Goal: Task Accomplishment & Management: Use online tool/utility

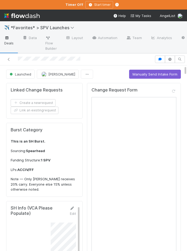
click at [13, 40] on span "Deals" at bounding box center [9, 40] width 10 height 11
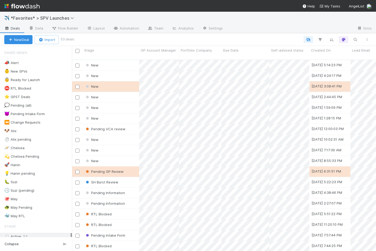
scroll to position [196, 304]
click at [29, 130] on div "🐶 Alix 5" at bounding box center [38, 131] width 68 height 7
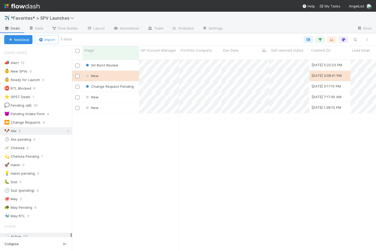
scroll to position [196, 304]
click at [186, 16] on div "✈️ *Favorites* > SPV Launches" at bounding box center [188, 18] width 376 height 13
click at [129, 60] on div "SH Burst Review" at bounding box center [111, 65] width 56 height 10
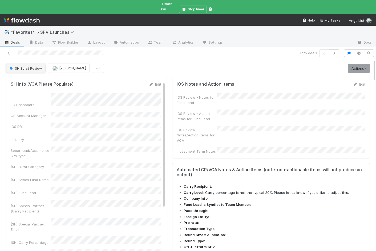
click at [23, 66] on span "SH Burst Review" at bounding box center [26, 68] width 34 height 4
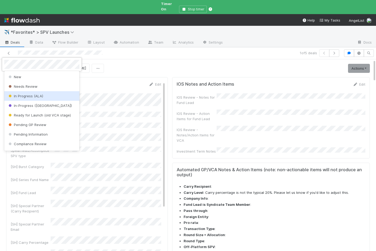
click at [20, 94] on span "In Progress (ALA)" at bounding box center [25, 96] width 36 height 4
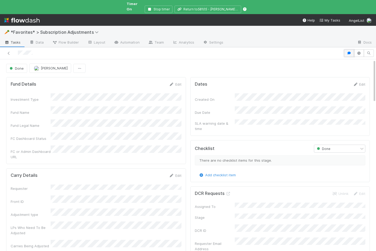
click at [349, 52] on icon "button" at bounding box center [348, 53] width 5 height 3
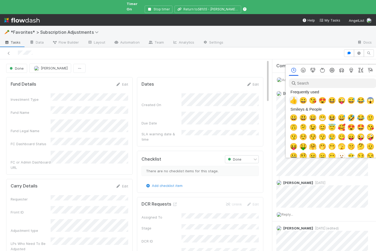
click at [292, 101] on span "👍" at bounding box center [293, 100] width 8 height 7
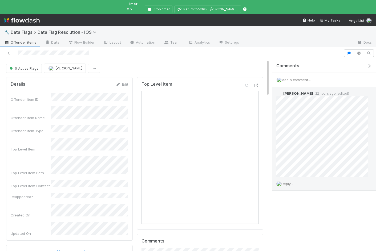
click at [290, 182] on span "Reply..." at bounding box center [286, 184] width 11 height 4
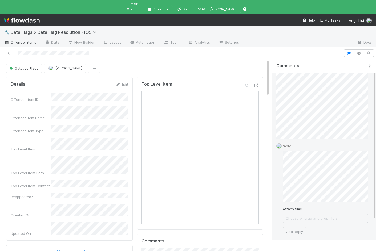
scroll to position [49, 0]
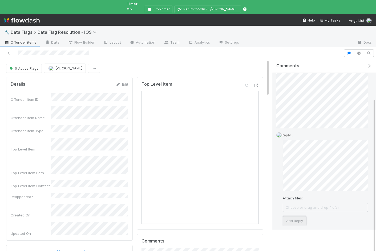
click at [303, 216] on button "Add Reply" at bounding box center [294, 220] width 24 height 9
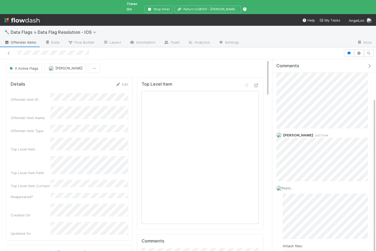
scroll to position [14, 0]
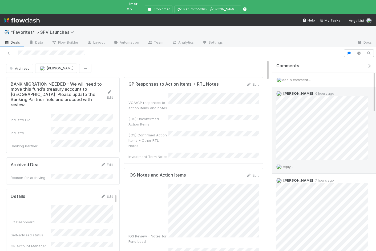
click at [290, 165] on div "Reply..." at bounding box center [322, 166] width 100 height 13
click at [285, 165] on span "Reply..." at bounding box center [286, 167] width 11 height 4
click at [299, 244] on button "Add Reply" at bounding box center [294, 247] width 24 height 9
click at [16, 40] on span "Deals" at bounding box center [12, 42] width 16 height 5
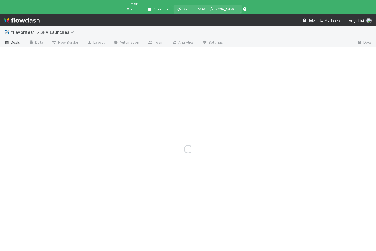
click at [185, 6] on button "Return to 58105 - Amidon Heavy Industries (Norgard Capital )" at bounding box center [207, 9] width 67 height 7
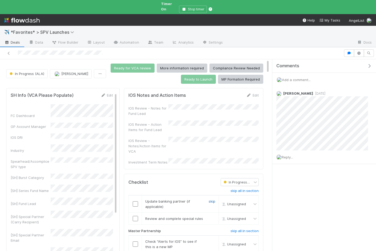
click at [212, 199] on link "skip" at bounding box center [211, 201] width 7 height 4
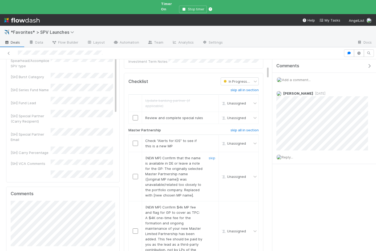
scroll to position [104, 0]
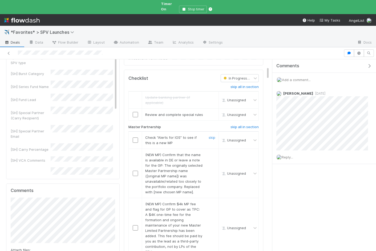
click at [135, 138] on input "checkbox" at bounding box center [135, 140] width 5 height 5
click at [212, 202] on link "skip" at bounding box center [211, 204] width 7 height 4
click at [212, 153] on link "skip" at bounding box center [211, 155] width 7 height 4
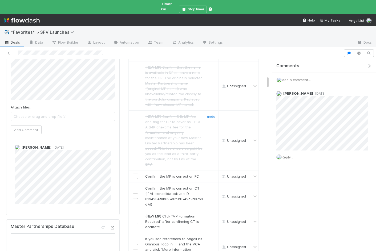
scroll to position [249, 0]
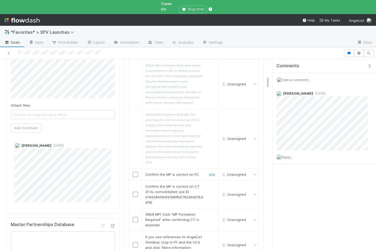
click at [137, 172] on input "checkbox" at bounding box center [135, 174] width 5 height 5
click at [135, 192] on input "checkbox" at bounding box center [135, 194] width 5 height 5
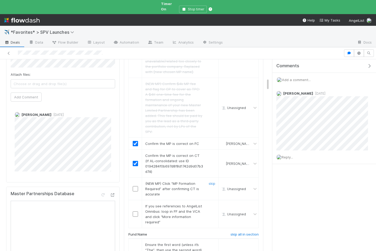
scroll to position [280, 0]
click at [213, 182] on link "skip" at bounding box center [211, 184] width 7 height 4
click at [213, 204] on link "skip" at bounding box center [211, 206] width 7 height 4
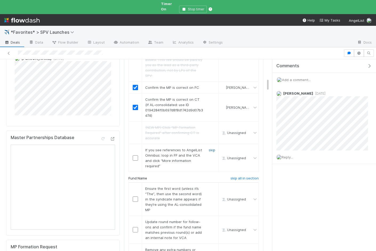
scroll to position [338, 0]
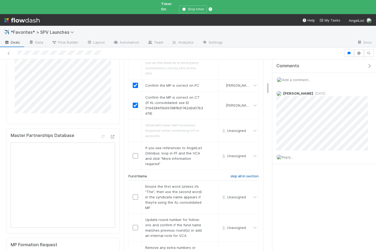
click at [239, 174] on h6 "skip all in section" at bounding box center [244, 176] width 28 height 4
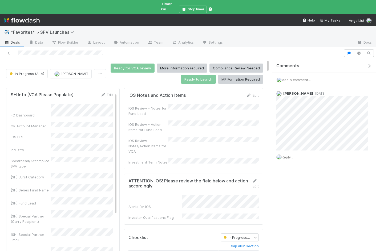
scroll to position [0, 0]
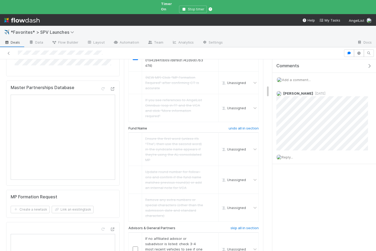
click at [372, 64] on button "button" at bounding box center [370, 66] width 11 height 5
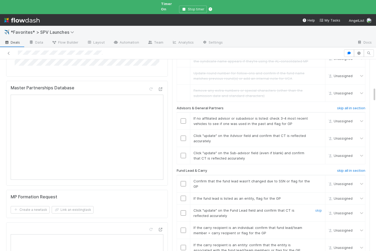
scroll to position [348, 0]
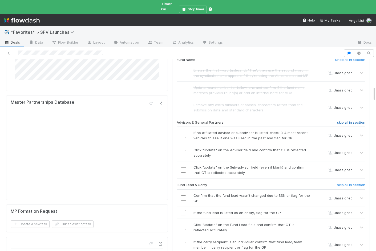
click at [350, 121] on h6 "skip all in section" at bounding box center [351, 123] width 28 height 4
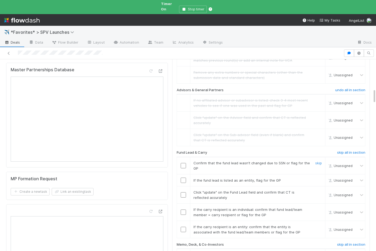
scroll to position [381, 0]
click at [341, 150] on h6 "skip all in section" at bounding box center [351, 152] width 28 height 4
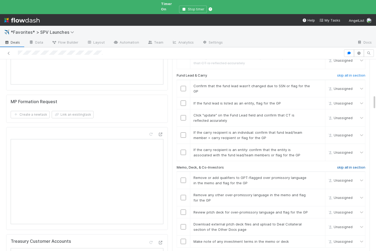
click at [341, 166] on h6 "skip all in section" at bounding box center [351, 168] width 28 height 4
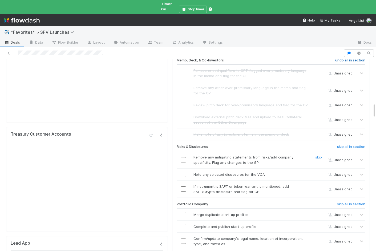
scroll to position [566, 0]
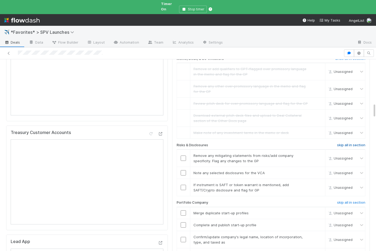
click at [345, 143] on h6 "skip all in section" at bounding box center [351, 145] width 28 height 4
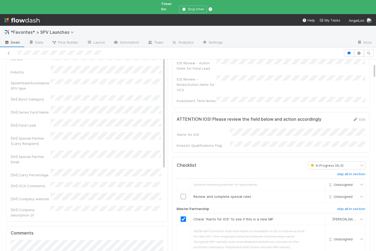
scroll to position [0, 0]
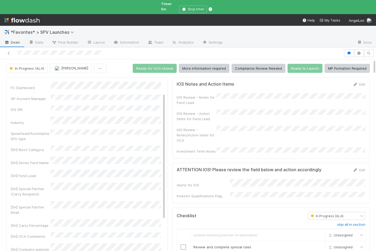
click at [221, 126] on div "IOS Review - Notes/Action Items for VCA" at bounding box center [271, 134] width 189 height 17
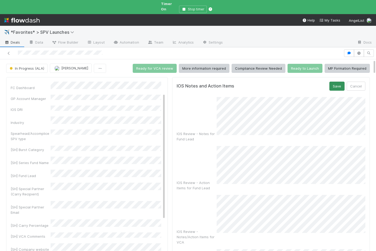
click at [332, 82] on button "Save" at bounding box center [336, 86] width 15 height 9
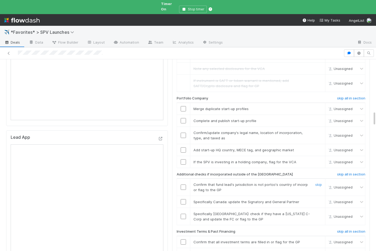
scroll to position [672, 0]
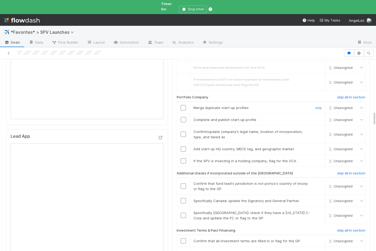
click at [183, 105] on input "checkbox" at bounding box center [183, 107] width 5 height 5
click at [183, 117] on input "checkbox" at bounding box center [183, 119] width 5 height 5
click at [185, 126] on td at bounding box center [183, 134] width 13 height 17
click at [184, 132] on input "checkbox" at bounding box center [183, 134] width 5 height 5
click at [184, 146] on input "checkbox" at bounding box center [183, 148] width 5 height 5
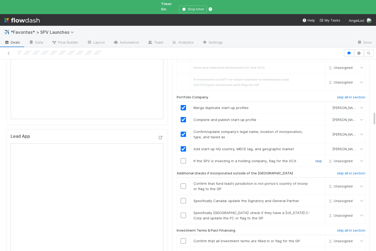
click at [320, 159] on link "skip" at bounding box center [318, 161] width 7 height 4
click at [341, 171] on h6 "skip all in section" at bounding box center [351, 173] width 28 height 4
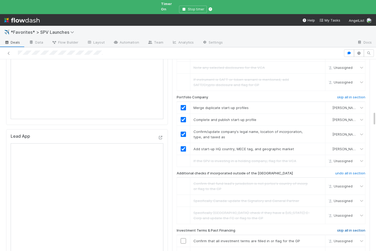
click at [338, 229] on h6 "skip all in section" at bounding box center [351, 231] width 28 height 4
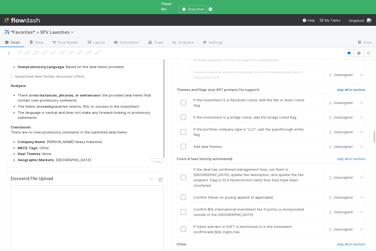
click at [344, 88] on h6 "skip all in section" at bounding box center [351, 90] width 28 height 4
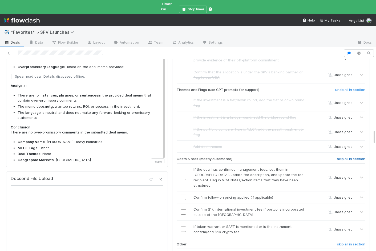
click at [341, 157] on h6 "skip all in section" at bounding box center [351, 159] width 28 height 4
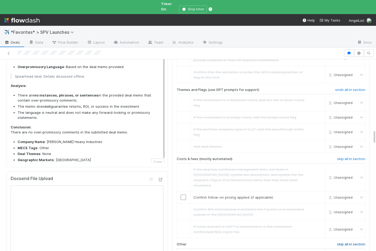
click at [339, 243] on h6 "skip all in section" at bounding box center [351, 245] width 28 height 4
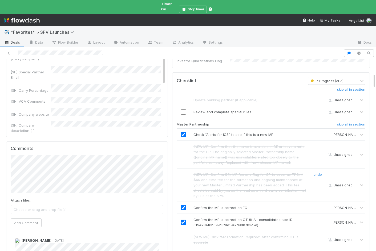
scroll to position [0, 0]
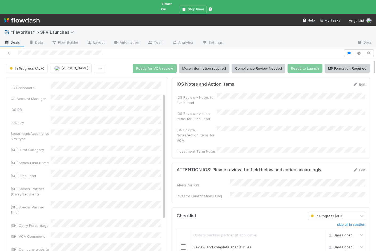
click at [241, 138] on div "IOS Review - Notes for Fund Lead IOS Review - Action Items for Fund Lead IOS Re…" at bounding box center [271, 123] width 189 height 61
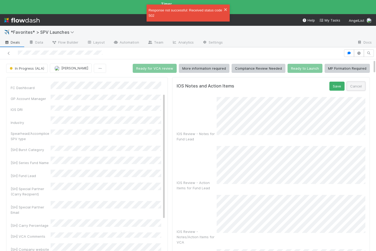
click at [347, 82] on button "Cancel" at bounding box center [355, 86] width 19 height 9
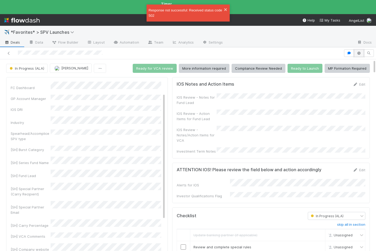
click at [360, 51] on button "button" at bounding box center [359, 53] width 10 height 7
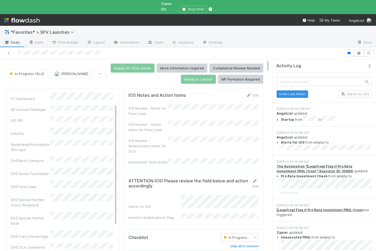
click at [220, 138] on div "IOS Review - Notes/Action Items for VCA" at bounding box center [193, 145] width 130 height 17
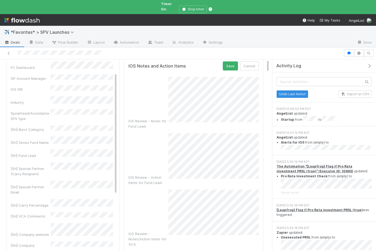
scroll to position [32, 0]
click at [226, 62] on button "Save" at bounding box center [230, 64] width 15 height 9
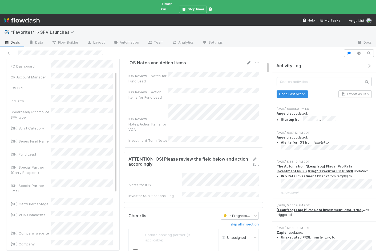
click at [368, 64] on icon "button" at bounding box center [368, 66] width 5 height 4
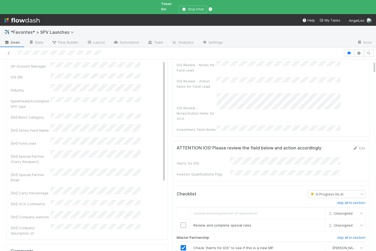
scroll to position [21, 0]
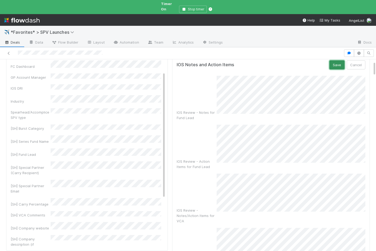
click at [333, 60] on button "Save" at bounding box center [336, 64] width 15 height 9
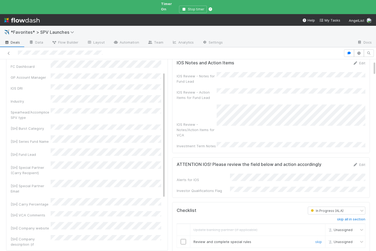
click at [186, 239] on div at bounding box center [183, 241] width 13 height 5
click at [183, 239] on input "checkbox" at bounding box center [183, 241] width 5 height 5
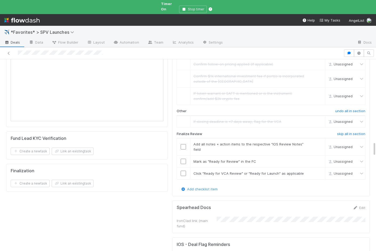
scroll to position [1026, 0]
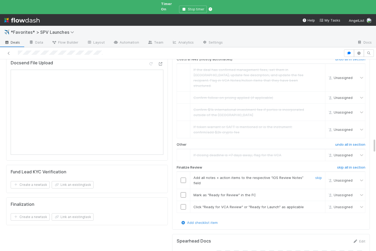
click at [185, 178] on input "checkbox" at bounding box center [183, 180] width 5 height 5
click at [185, 193] on input "checkbox" at bounding box center [183, 195] width 5 height 5
click at [183, 204] on input "checkbox" at bounding box center [183, 206] width 5 height 5
checkbox input "true"
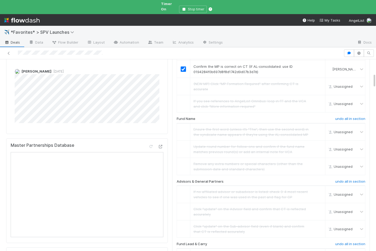
scroll to position [0, 0]
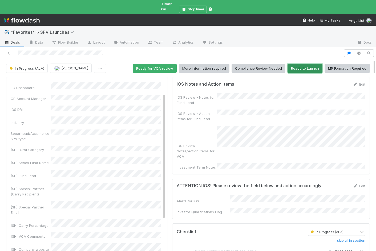
click at [313, 64] on button "Ready to Launch" at bounding box center [304, 68] width 35 height 9
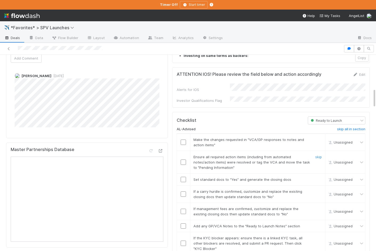
scroll to position [331, 0]
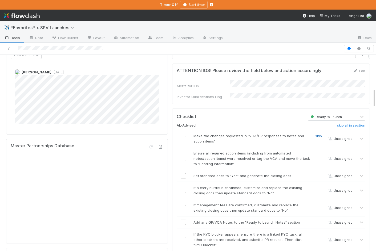
click at [319, 134] on link "skip" at bounding box center [318, 136] width 7 height 4
click at [184, 156] on input "checkbox" at bounding box center [183, 158] width 5 height 5
click at [183, 173] on input "checkbox" at bounding box center [183, 175] width 5 height 5
click at [317, 186] on link "skip" at bounding box center [318, 188] width 7 height 4
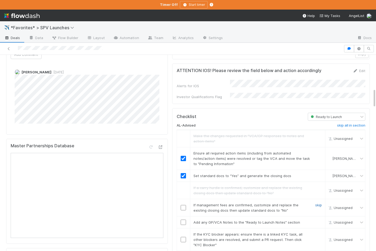
click at [318, 203] on link "skip" at bounding box center [318, 205] width 7 height 4
click at [182, 220] on input "checkbox" at bounding box center [183, 222] width 5 height 5
click at [320, 232] on div "skip" at bounding box center [318, 240] width 16 height 16
click at [318, 232] on link "skip" at bounding box center [318, 234] width 7 height 4
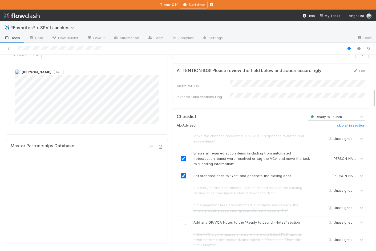
checkbox input "true"
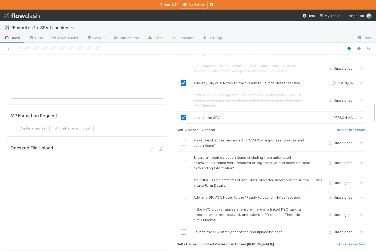
scroll to position [481, 0]
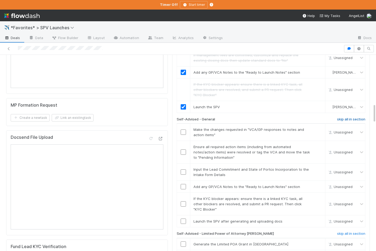
click at [354, 117] on h6 "skip all in section" at bounding box center [351, 119] width 28 height 4
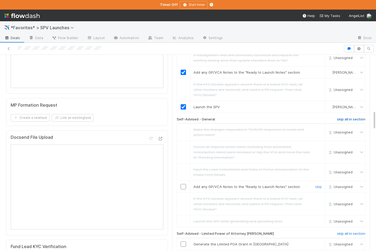
scroll to position [566, 0]
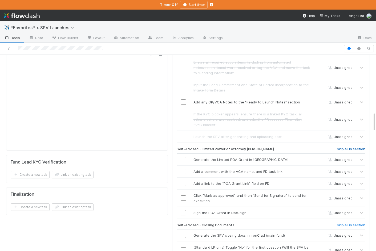
click at [346, 147] on h6 "skip all in section" at bounding box center [351, 149] width 28 height 4
click at [341, 223] on h6 "skip all in section" at bounding box center [351, 225] width 28 height 4
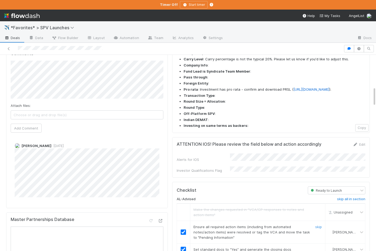
scroll to position [0, 0]
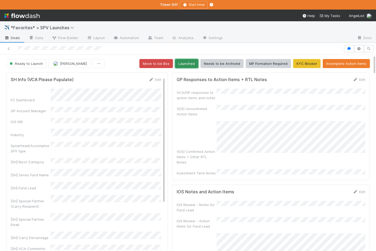
click at [197, 65] on button "Launched" at bounding box center [186, 63] width 23 height 9
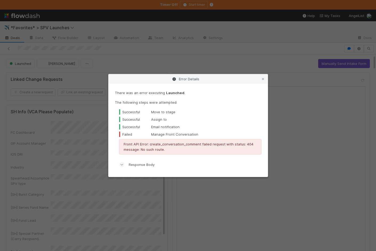
click at [17, 50] on div "Error Details There was an error executing Launched . The following steps were …" at bounding box center [188, 125] width 376 height 251
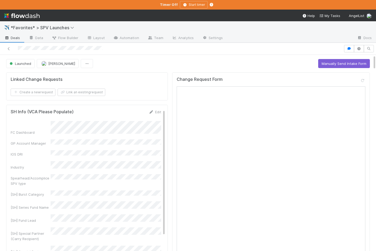
click at [17, 39] on span "Deals" at bounding box center [12, 37] width 16 height 5
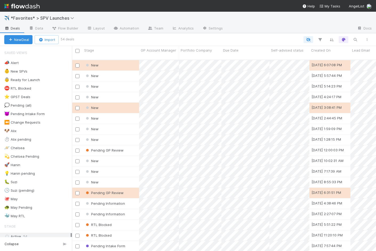
scroll to position [196, 304]
click at [20, 131] on span "4" at bounding box center [22, 131] width 7 height 7
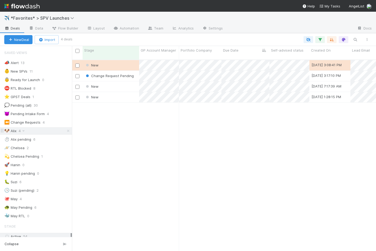
scroll to position [196, 304]
click at [129, 62] on div "New" at bounding box center [111, 65] width 56 height 10
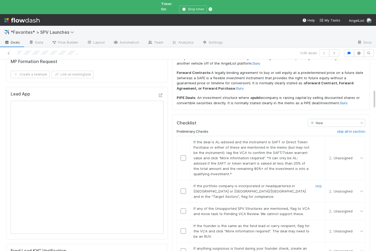
scroll to position [297, 0]
click at [316, 140] on link "skip" at bounding box center [318, 142] width 7 height 4
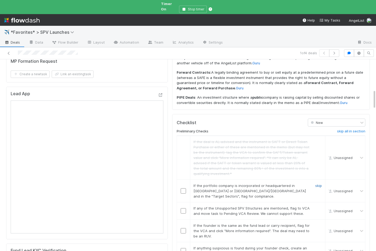
click at [317, 184] on link "skip" at bounding box center [318, 186] width 7 height 4
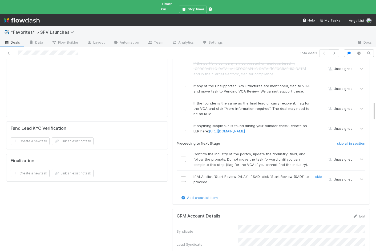
scroll to position [421, 0]
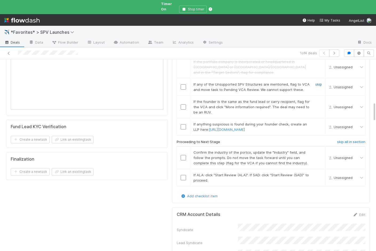
click at [320, 82] on link "skip" at bounding box center [318, 84] width 7 height 4
click at [318, 100] on link "skip" at bounding box center [318, 102] width 7 height 4
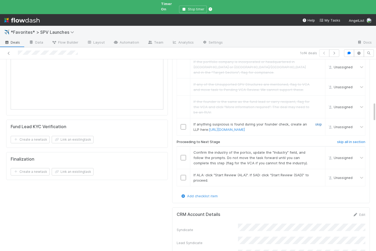
click at [317, 122] on link "skip" at bounding box center [318, 124] width 7 height 4
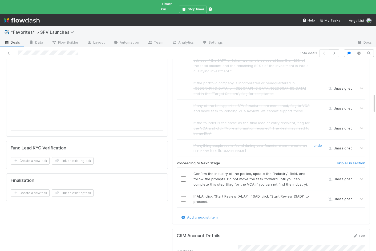
scroll to position [442, 0]
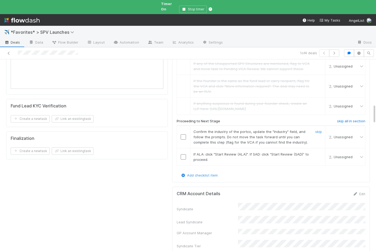
click at [181, 134] on input "checkbox" at bounding box center [183, 136] width 5 height 5
click at [182, 154] on input "checkbox" at bounding box center [183, 156] width 5 height 5
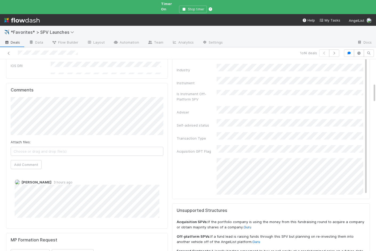
scroll to position [0, 0]
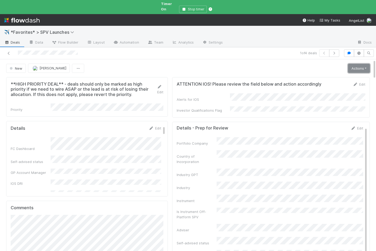
click at [358, 64] on link "Actions" at bounding box center [359, 68] width 22 height 9
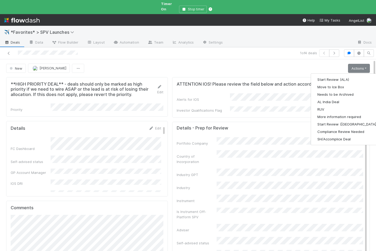
click at [334, 73] on div "Start Review (ALA) Move to Ice Box Needs to be Archived AL India Deal RUV More …" at bounding box center [346, 109] width 73 height 72
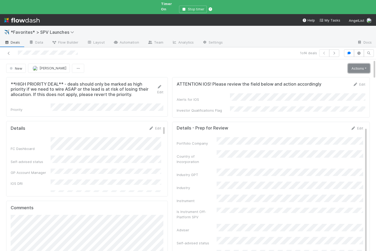
click at [352, 64] on link "Actions" at bounding box center [359, 68] width 22 height 9
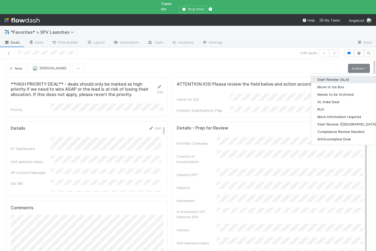
click at [337, 76] on button "Start Review (ALA)" at bounding box center [347, 79] width 73 height 7
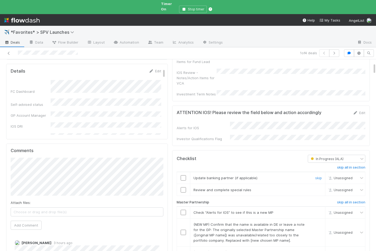
scroll to position [59, 0]
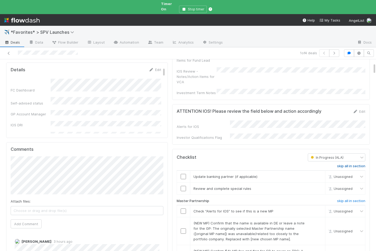
click at [342, 164] on h6 "skip all in section" at bounding box center [351, 166] width 28 height 4
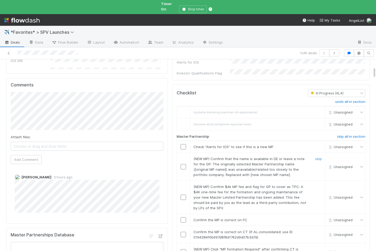
scroll to position [123, 0]
click at [182, 144] on input "checkbox" at bounding box center [183, 146] width 5 height 5
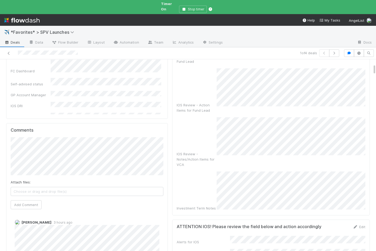
scroll to position [0, 0]
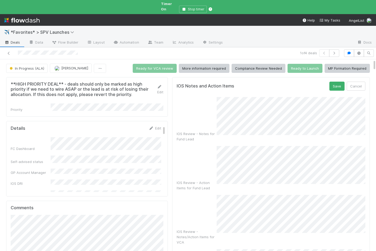
click at [343, 77] on div "IOS Notes and Action Items Save Cancel IOS Review - Notes for Fund Lead IOS Rev…" at bounding box center [271, 185] width 198 height 216
click at [339, 82] on button "Save" at bounding box center [336, 86] width 15 height 9
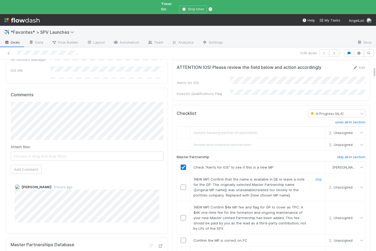
scroll to position [118, 0]
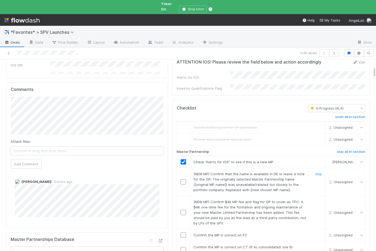
click at [184, 179] on input "checkbox" at bounding box center [183, 181] width 5 height 5
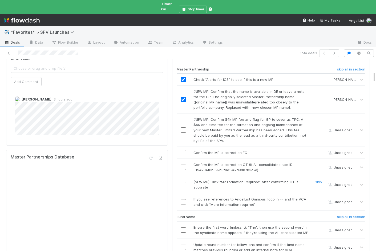
scroll to position [203, 0]
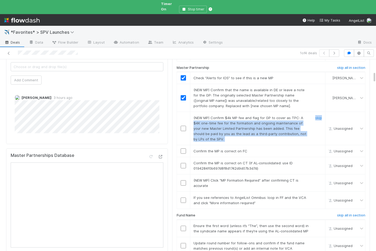
drag, startPoint x: 299, startPoint y: 99, endPoint x: 310, endPoint y: 115, distance: 19.8
click at [310, 115] on div "(NEW MP) Confirm $4k MP fee and flag for GP to cover as TPC: A $4K one-time fee…" at bounding box center [257, 128] width 136 height 27
copy div "$4K one-time fee for the formation and ongoing maintenance of your new Master L…"
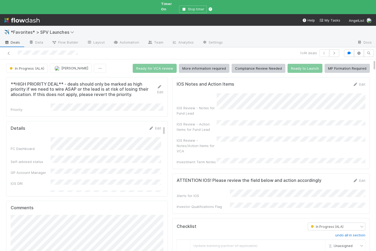
click at [310, 120] on div "IOS Review - Action Items for Fund Lead" at bounding box center [271, 126] width 189 height 12
click at [281, 137] on div "IOS Review - Notes/Action Items for VCA" at bounding box center [271, 145] width 189 height 17
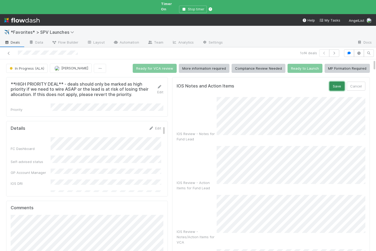
click at [340, 82] on button "Save" at bounding box center [336, 86] width 15 height 9
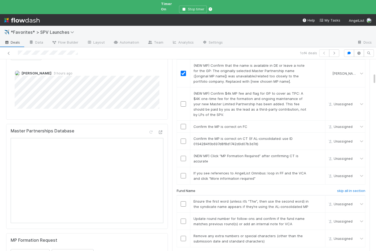
scroll to position [221, 0]
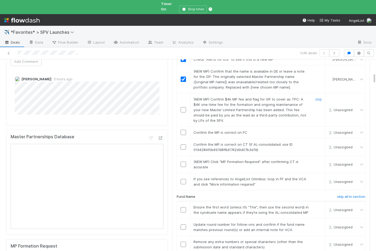
click at [183, 107] on input "checkbox" at bounding box center [183, 109] width 5 height 5
click at [182, 130] on input "checkbox" at bounding box center [183, 132] width 5 height 5
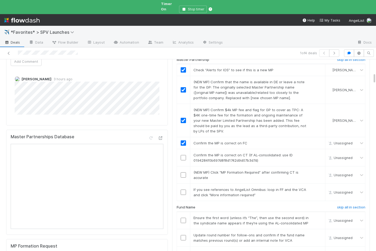
checkbox input "true"
click at [183, 155] on input "checkbox" at bounding box center [183, 157] width 5 height 5
click at [320, 170] on link "skip" at bounding box center [318, 172] width 7 height 4
click at [320, 188] on link "skip" at bounding box center [318, 190] width 7 height 4
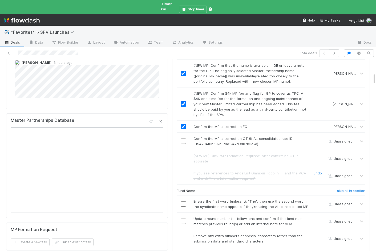
scroll to position [238, 0]
click at [319, 153] on link "undo" at bounding box center [317, 155] width 8 height 4
click at [184, 155] on input "checkbox" at bounding box center [183, 157] width 5 height 5
checkbox input "true"
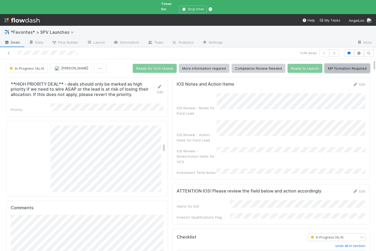
click at [334, 65] on button "MP Formation Required" at bounding box center [346, 68] width 45 height 9
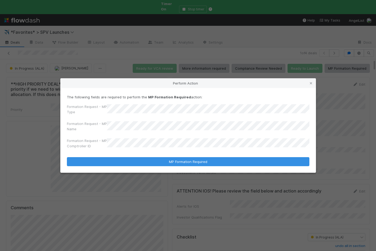
checkbox input "true"
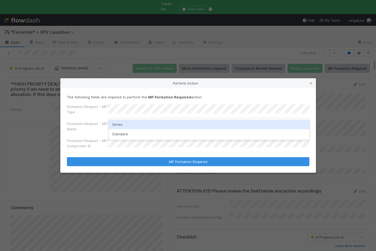
click at [125, 124] on div "Series" at bounding box center [209, 125] width 200 height 10
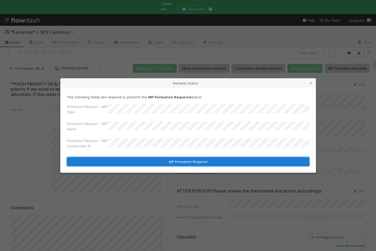
click at [125, 162] on button "MP Formation Required" at bounding box center [188, 161] width 242 height 9
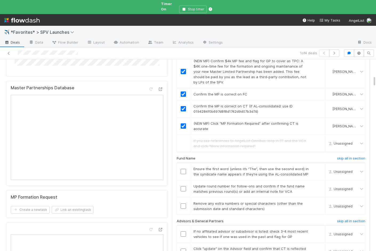
scroll to position [271, 0]
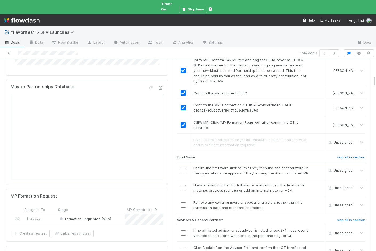
click at [341, 155] on h6 "skip all in section" at bounding box center [351, 157] width 28 height 4
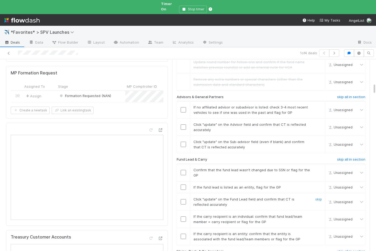
scroll to position [397, 0]
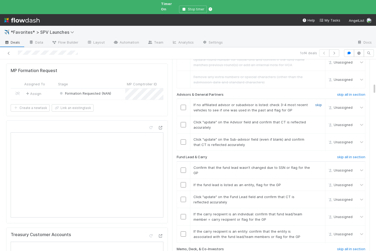
click at [317, 103] on link "skip" at bounding box center [318, 105] width 7 height 4
click at [185, 122] on input "checkbox" at bounding box center [183, 124] width 5 height 5
click at [183, 140] on input "checkbox" at bounding box center [183, 142] width 5 height 5
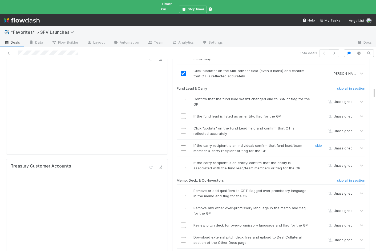
scroll to position [470, 0]
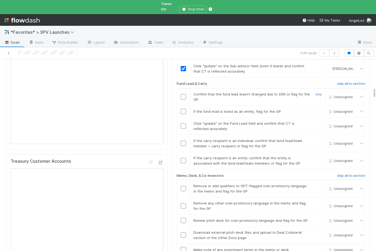
click at [181, 94] on input "checkbox" at bounding box center [183, 96] width 5 height 5
click at [320, 109] on link "skip" at bounding box center [318, 111] width 7 height 4
checkbox input "true"
click at [183, 124] on input "checkbox" at bounding box center [183, 126] width 5 height 5
click at [185, 141] on div at bounding box center [183, 143] width 13 height 5
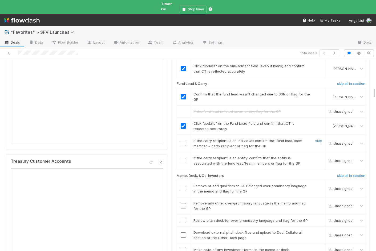
click at [184, 141] on input "checkbox" at bounding box center [183, 143] width 5 height 5
click at [318, 156] on link "skip" at bounding box center [318, 158] width 7 height 4
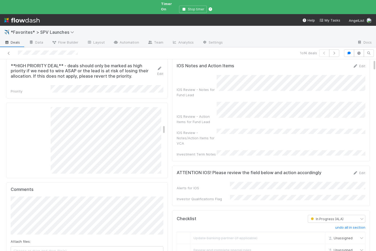
scroll to position [0, 0]
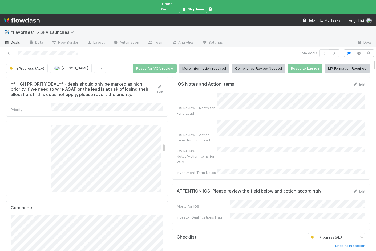
click at [237, 147] on div "IOS Review - Notes/Action Items for VCA" at bounding box center [271, 155] width 189 height 17
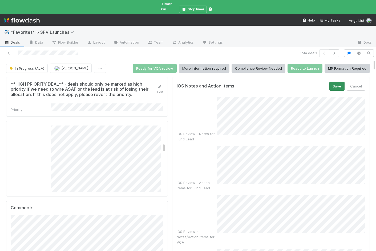
click at [332, 77] on div "IOS Notes and Action Items Save Cancel IOS Review - Notes for Fund Lead IOS Rev…" at bounding box center [271, 185] width 198 height 216
click at [334, 82] on button "Save" at bounding box center [336, 86] width 15 height 9
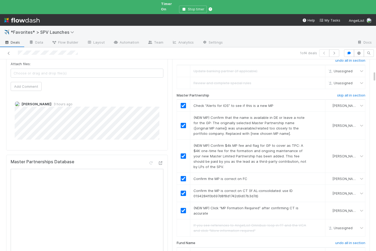
scroll to position [189, 0]
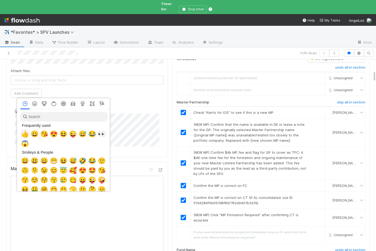
click at [27, 134] on span "👍" at bounding box center [25, 133] width 8 height 7
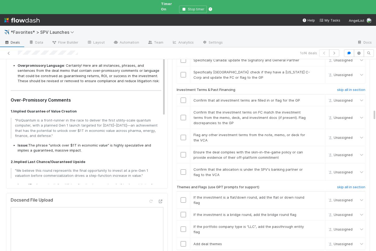
scroll to position [845, 0]
drag, startPoint x: 70, startPoint y: 143, endPoint x: 51, endPoint y: 138, distance: 20.0
click at [51, 142] on li "Issue: The phrase "unlock over $1T in economic value" is highly speculative and…" at bounding box center [90, 147] width 144 height 10
click at [47, 145] on li "Issue: The phrase "unlock over $1T in economic value" is highly speculative and…" at bounding box center [90, 147] width 144 height 10
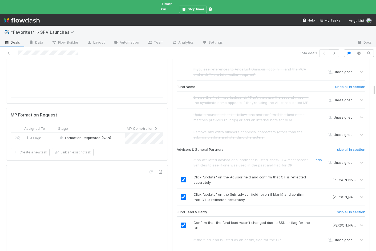
scroll to position [6, 0]
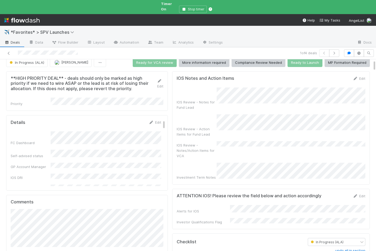
click at [212, 94] on div "IOS Review - Notes for Fund Lead" at bounding box center [271, 99] width 189 height 23
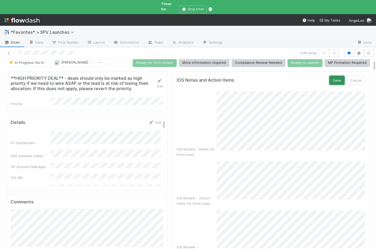
click at [335, 78] on button "Save" at bounding box center [336, 80] width 15 height 9
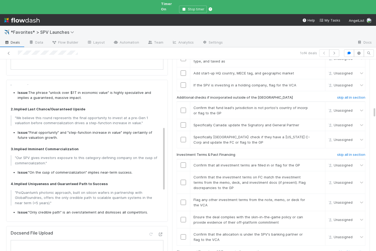
scroll to position [87, 0]
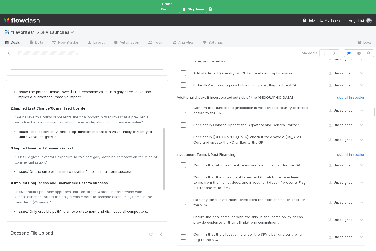
click at [123, 155] on p ""Our SPV gives investors exposure to this category-defining company on the cusp…" at bounding box center [86, 160] width 143 height 10
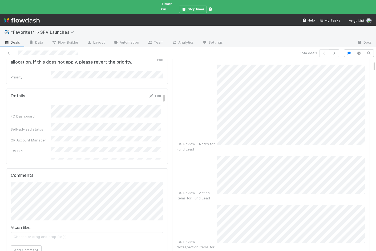
scroll to position [0, 0]
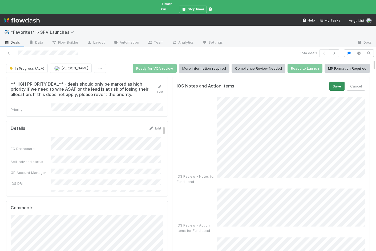
click at [330, 87] on form "IOS Notes and Action Items Save Cancel IOS Review - Notes for Fund Lead IOS Rev…" at bounding box center [271, 207] width 189 height 250
click at [338, 82] on button "Save" at bounding box center [336, 86] width 15 height 9
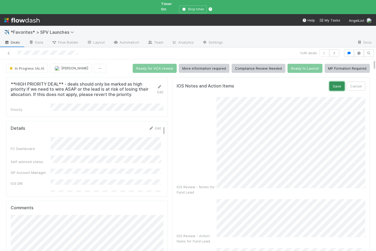
click at [337, 85] on button "Save" at bounding box center [336, 86] width 15 height 9
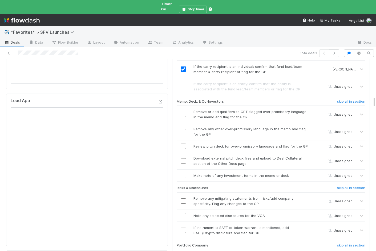
scroll to position [636, 0]
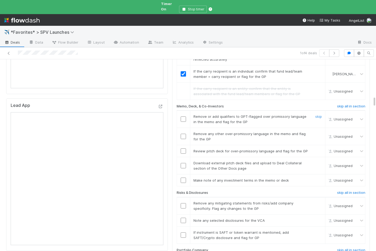
click at [185, 117] on input "checkbox" at bounding box center [183, 119] width 5 height 5
click at [185, 134] on input "checkbox" at bounding box center [183, 136] width 5 height 5
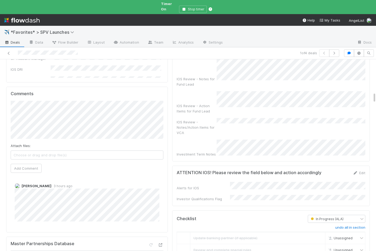
scroll to position [0, 0]
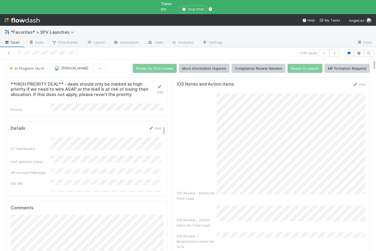
click at [189, 117] on div "IOS Review - Notes for Fund Lead" at bounding box center [271, 147] width 189 height 108
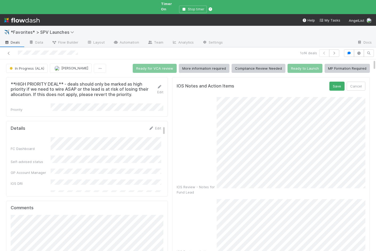
click at [335, 87] on form "IOS Notes and Action Items Save Cancel IOS Review - Notes for Fund Lead IOS Rev…" at bounding box center [271, 220] width 189 height 276
click at [337, 82] on button "Save" at bounding box center [336, 86] width 15 height 9
click at [340, 84] on button "Save" at bounding box center [336, 86] width 15 height 9
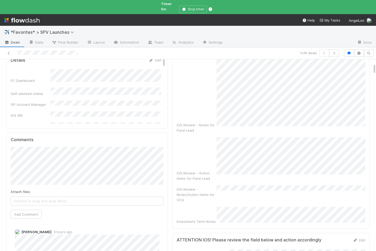
scroll to position [71, 0]
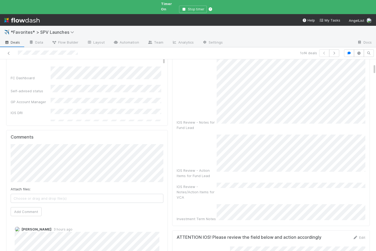
click at [264, 181] on div "IOS Review - Notes for Fund Lead IOS Review - Action Items for Fund Lead IOS Re…" at bounding box center [271, 122] width 189 height 199
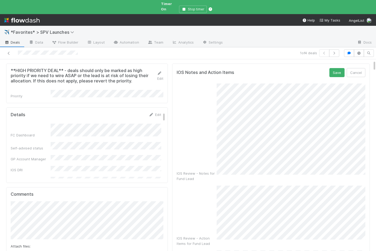
scroll to position [0, 0]
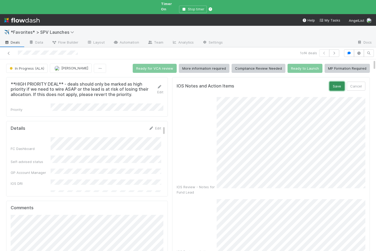
click at [336, 82] on button "Save" at bounding box center [336, 86] width 15 height 9
click at [337, 82] on button "Save" at bounding box center [336, 86] width 15 height 9
click at [341, 82] on button "Save" at bounding box center [336, 86] width 15 height 9
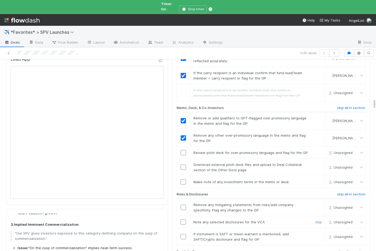
scroll to position [681, 0]
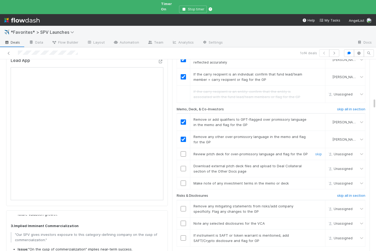
click at [184, 152] on input "checkbox" at bounding box center [183, 154] width 5 height 5
click at [320, 164] on link "skip" at bounding box center [318, 166] width 7 height 4
click at [181, 181] on input "checkbox" at bounding box center [183, 183] width 5 height 5
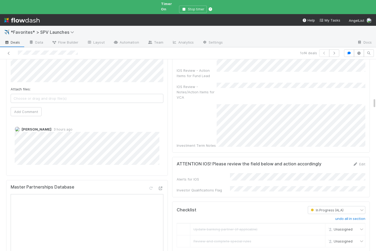
scroll to position [0, 0]
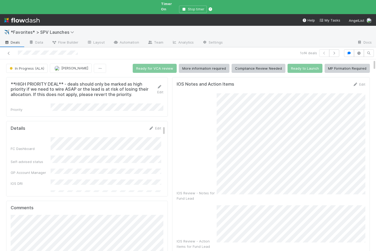
click at [192, 112] on div "IOS Review - Notes for Fund Lead" at bounding box center [271, 147] width 189 height 108
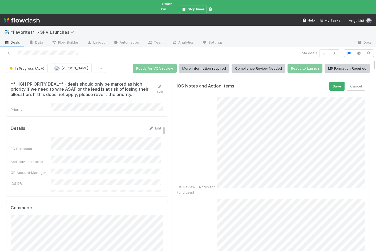
checkbox input "true"
click at [333, 83] on button "Save" at bounding box center [336, 86] width 15 height 9
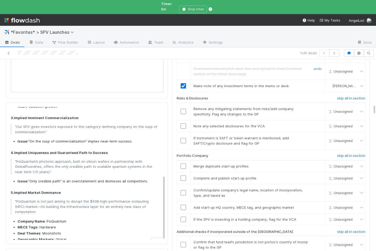
scroll to position [738, 0]
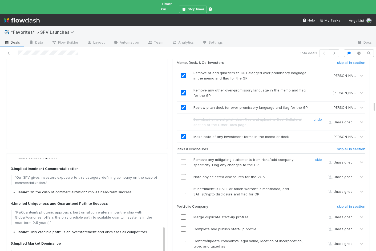
click at [185, 154] on td at bounding box center [183, 162] width 13 height 17
click at [182, 160] on input "checkbox" at bounding box center [183, 162] width 5 height 5
click at [321, 175] on link "skip" at bounding box center [318, 177] width 7 height 4
click at [320, 187] on link "skip" at bounding box center [318, 189] width 7 height 4
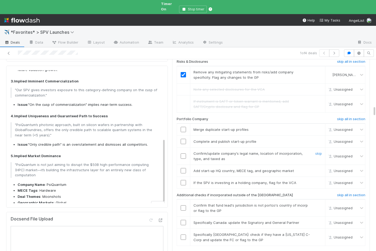
scroll to position [828, 0]
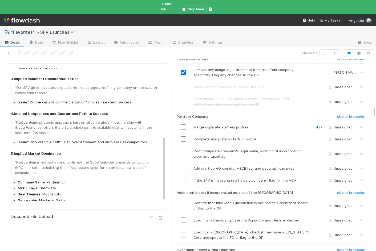
click at [320, 125] on link "skip" at bounding box center [318, 127] width 7 height 4
click at [318, 137] on link "skip" at bounding box center [318, 139] width 7 height 4
click at [181, 151] on input "checkbox" at bounding box center [183, 153] width 5 height 5
click at [181, 166] on input "checkbox" at bounding box center [183, 168] width 5 height 5
click at [319, 178] on link "skip" at bounding box center [318, 180] width 7 height 4
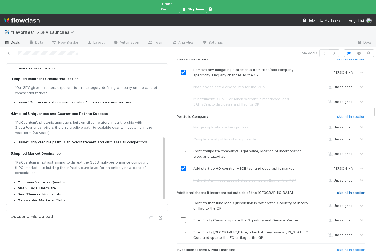
click at [339, 191] on h6 "skip all in section" at bounding box center [351, 193] width 28 height 4
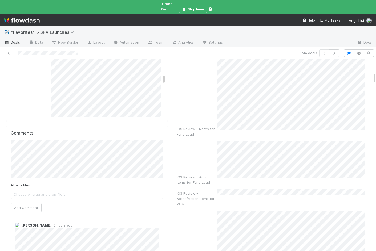
scroll to position [0, 0]
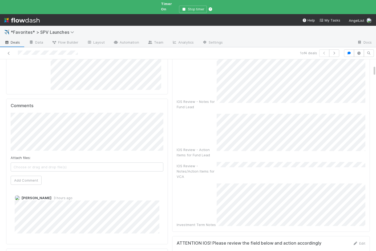
checkbox input "true"
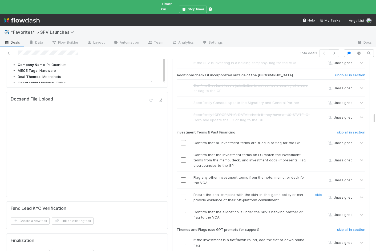
scroll to position [949, 0]
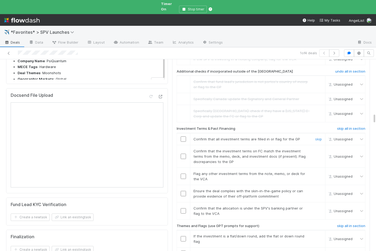
click at [181, 137] on input "checkbox" at bounding box center [183, 139] width 5 height 5
click at [182, 154] on input "checkbox" at bounding box center [183, 156] width 5 height 5
click at [316, 172] on link "skip" at bounding box center [318, 174] width 7 height 4
click at [182, 191] on input "checkbox" at bounding box center [183, 193] width 5 height 5
click at [183, 208] on input "checkbox" at bounding box center [183, 210] width 5 height 5
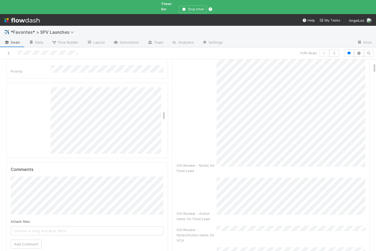
scroll to position [0, 0]
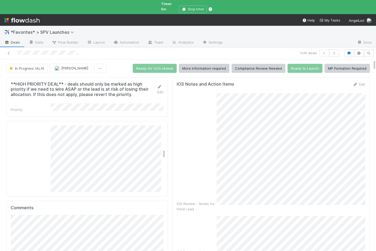
click at [183, 182] on div "IOS Review - Notes for Fund Lead" at bounding box center [271, 152] width 189 height 118
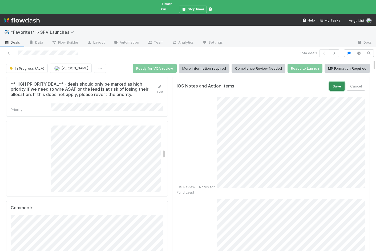
click at [338, 82] on button "Save" at bounding box center [336, 86] width 15 height 9
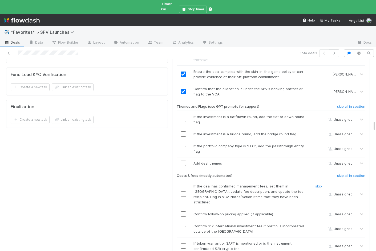
scroll to position [1081, 0]
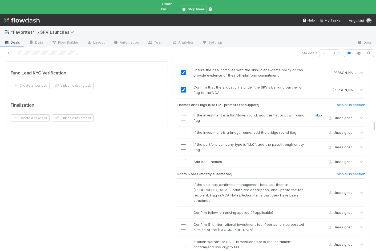
click at [321, 113] on link "skip" at bounding box center [318, 115] width 7 height 4
click at [321, 130] on link "skip" at bounding box center [318, 132] width 7 height 4
click at [319, 142] on link "skip" at bounding box center [318, 144] width 7 height 4
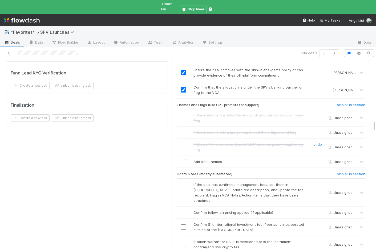
click at [182, 159] on input "checkbox" at bounding box center [183, 161] width 5 height 5
click at [355, 172] on h6 "skip all in section" at bounding box center [351, 174] width 28 height 4
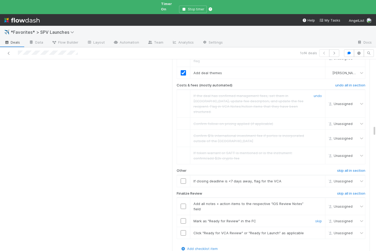
scroll to position [1185, 0]
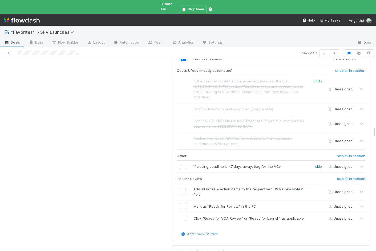
click at [318, 165] on link "skip" at bounding box center [318, 167] width 7 height 4
click at [182, 189] on input "checkbox" at bounding box center [183, 191] width 5 height 5
click at [183, 201] on td at bounding box center [183, 207] width 13 height 12
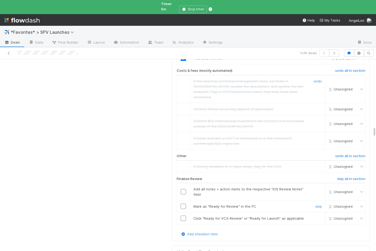
click at [183, 204] on input "checkbox" at bounding box center [183, 206] width 5 height 5
click at [183, 216] on input "checkbox" at bounding box center [183, 218] width 5 height 5
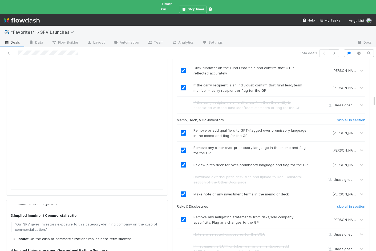
scroll to position [435, 0]
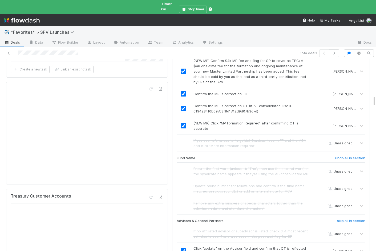
checkbox input "true"
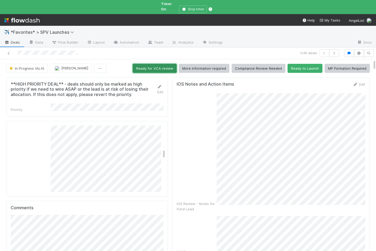
click at [159, 64] on button "Ready for VCA review" at bounding box center [155, 68] width 44 height 9
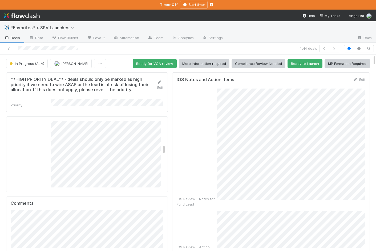
click at [16, 35] on link "Deals" at bounding box center [12, 38] width 24 height 9
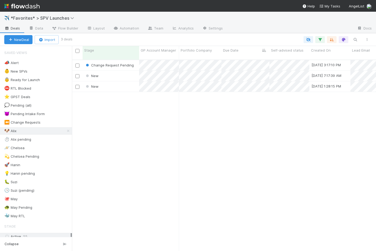
scroll to position [196, 304]
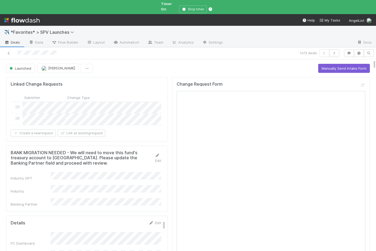
click at [19, 40] on span "Deals" at bounding box center [12, 42] width 16 height 5
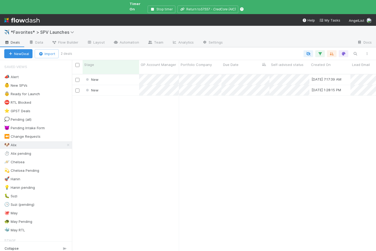
scroll to position [186, 304]
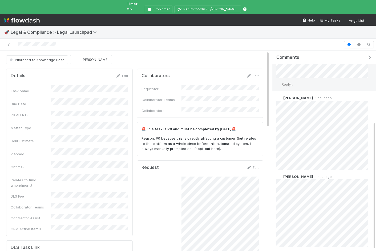
scroll to position [90, 0]
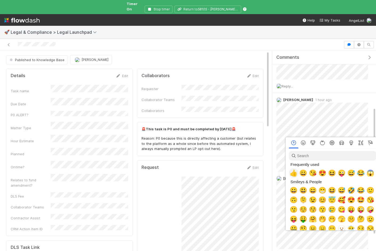
click at [295, 172] on span "👍" at bounding box center [293, 173] width 8 height 7
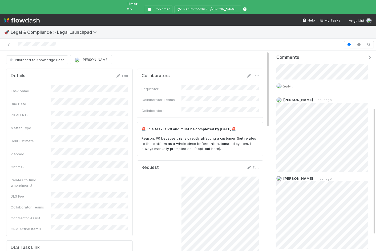
scroll to position [0, 0]
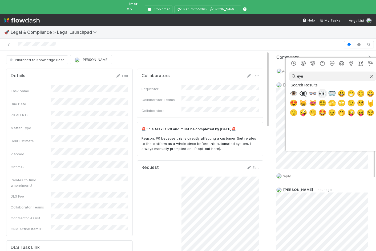
type input "eye"
click at [320, 94] on span "👀" at bounding box center [322, 93] width 8 height 7
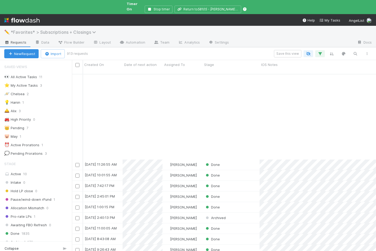
scroll to position [186, 304]
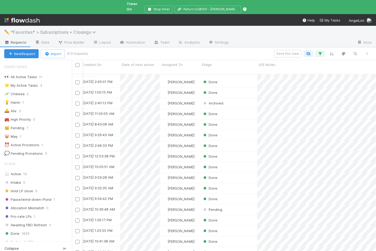
click at [45, 30] on span "*Favorites* > Subscriptions + Closings" at bounding box center [55, 32] width 88 height 5
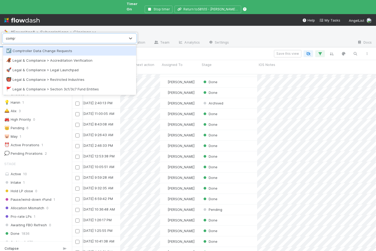
type input "comptr"
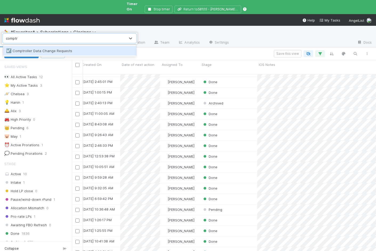
click at [47, 48] on div "☑️ Comptroller Data Change Requests" at bounding box center [69, 51] width 133 height 10
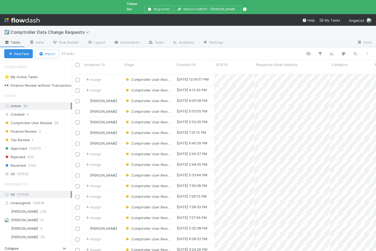
scroll to position [186, 304]
click at [38, 171] on div "All 137032" at bounding box center [37, 174] width 66 height 7
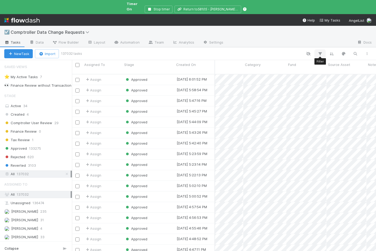
click at [320, 51] on icon "button" at bounding box center [319, 53] width 5 height 5
click at [252, 65] on button "Add Filter" at bounding box center [238, 66] width 160 height 8
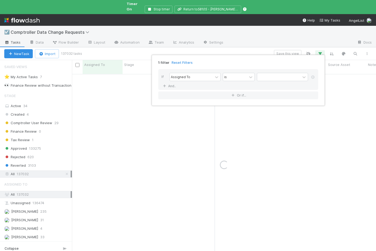
click at [187, 72] on div "If Assigned To is And.." at bounding box center [238, 79] width 160 height 21
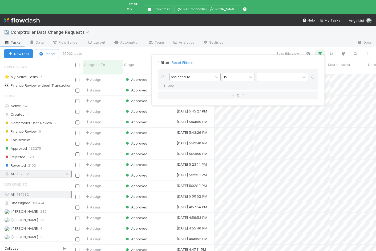
click at [182, 75] on div "Assigned To" at bounding box center [180, 77] width 19 height 5
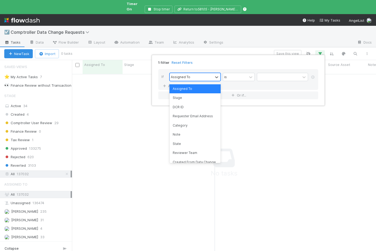
scroll to position [186, 304]
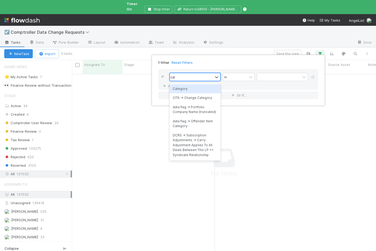
type input "cate"
click at [182, 86] on div "Category" at bounding box center [194, 88] width 51 height 9
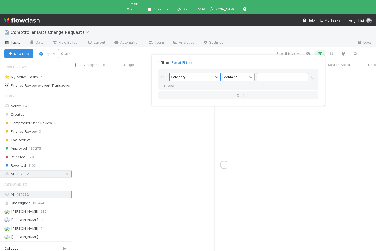
click at [248, 78] on icon at bounding box center [250, 77] width 5 height 5
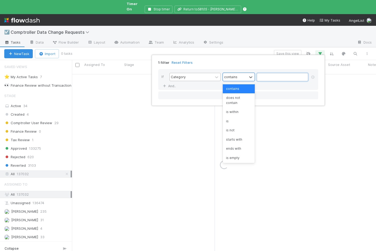
click at [268, 77] on input "text" at bounding box center [282, 77] width 51 height 8
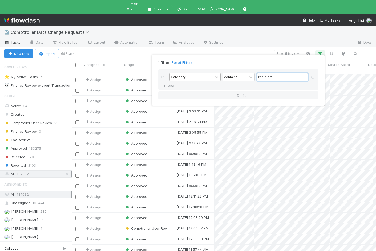
scroll to position [0, 0]
type input "recipient"
click at [248, 49] on div "1 filter Reset Filters If Category contains recipient And.. Or if..." at bounding box center [188, 125] width 376 height 251
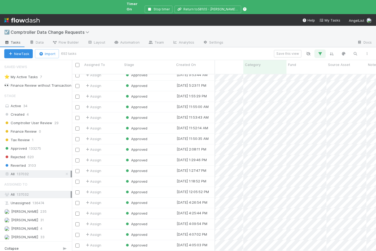
click at [320, 51] on icon "button" at bounding box center [319, 53] width 5 height 5
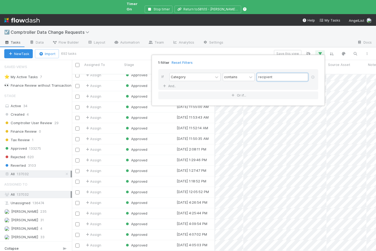
click at [257, 77] on input "recipient" at bounding box center [282, 77] width 51 height 8
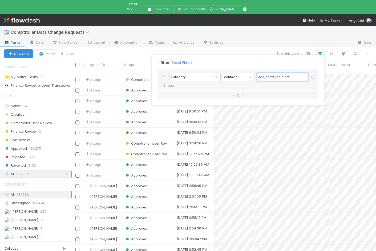
type input "add_carry_recipient"
click at [227, 43] on div "1 filter Reset Filters If Category contains add_carry_recipient And.. Or if..." at bounding box center [188, 125] width 376 height 251
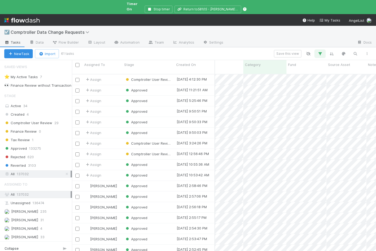
click at [320, 51] on icon "button" at bounding box center [319, 53] width 5 height 5
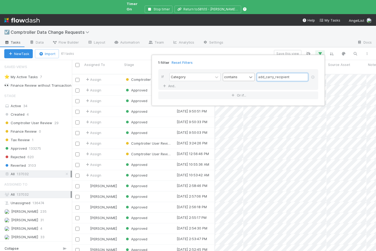
drag, startPoint x: 263, startPoint y: 76, endPoint x: 249, endPoint y: 76, distance: 14.1
click at [249, 76] on div "Category contains add_carry_recipient" at bounding box center [239, 77] width 141 height 9
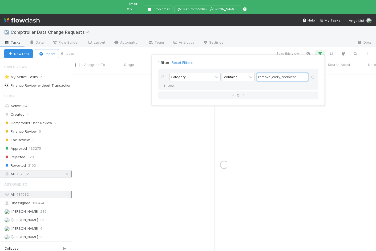
type input "remove_carry_recipient"
click at [226, 54] on div "1 filter Reset Filters If Category contains remove_carry_recipient And.. Or if.…" at bounding box center [188, 125] width 376 height 251
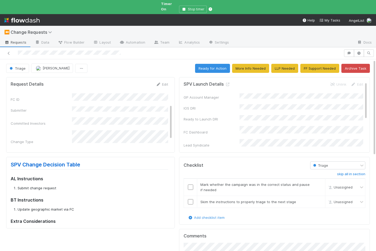
scroll to position [58, 0]
click at [106, 148] on div "FC Status was correct upon task receipt" at bounding box center [89, 154] width 157 height 12
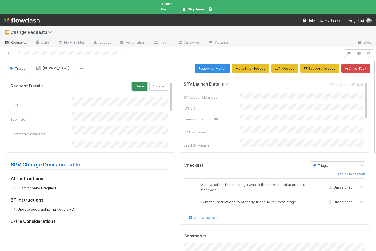
click at [140, 82] on button "Save" at bounding box center [139, 86] width 15 height 9
click at [190, 185] on input "checkbox" at bounding box center [190, 187] width 5 height 5
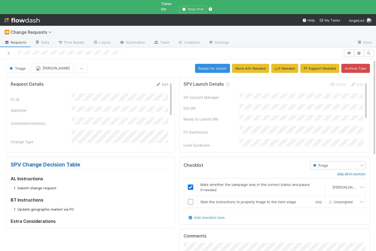
click at [190, 199] on input "checkbox" at bounding box center [190, 201] width 5 height 5
click at [216, 65] on button "Ready for Action" at bounding box center [212, 68] width 35 height 9
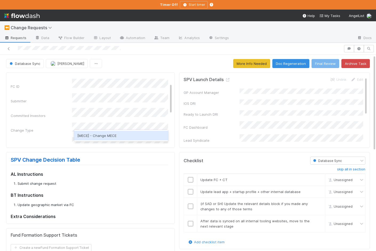
click at [92, 134] on div "[MECE] - Change MECE" at bounding box center [121, 136] width 94 height 10
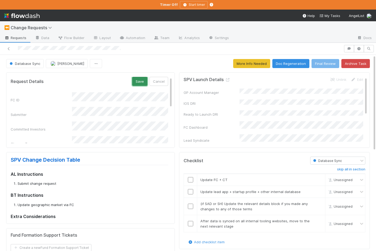
click at [142, 79] on button "Save" at bounding box center [139, 81] width 15 height 9
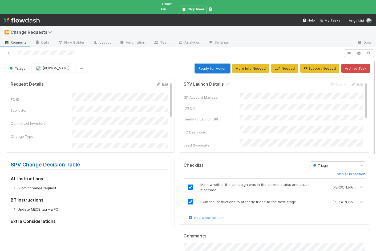
click at [218, 64] on button "Ready for Action" at bounding box center [212, 68] width 35 height 9
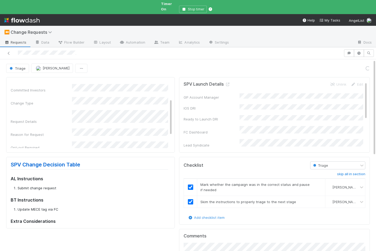
scroll to position [34, 0]
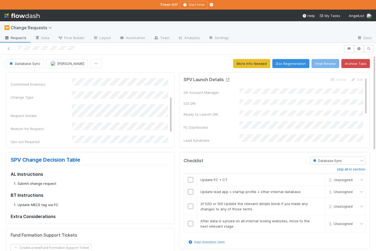
click at [229, 79] on icon at bounding box center [227, 79] width 5 height 3
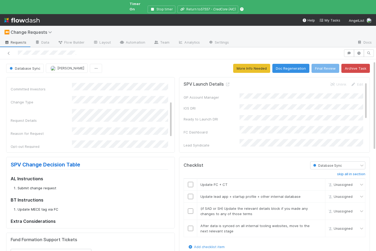
scroll to position [23, 0]
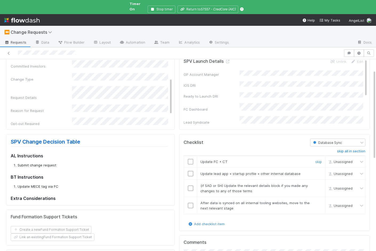
click at [190, 159] on input "checkbox" at bounding box center [190, 161] width 5 height 5
click at [318, 172] on link "skip" at bounding box center [318, 174] width 7 height 4
click at [318, 184] on link "skip" at bounding box center [318, 186] width 7 height 4
click at [318, 201] on link "skip" at bounding box center [318, 203] width 7 height 4
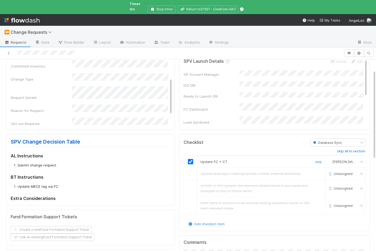
scroll to position [0, 0]
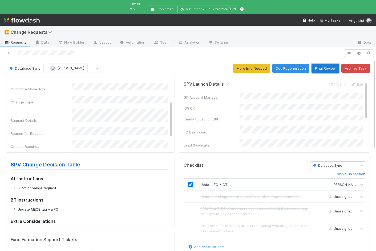
click at [327, 65] on button "Final Review" at bounding box center [325, 68] width 28 height 9
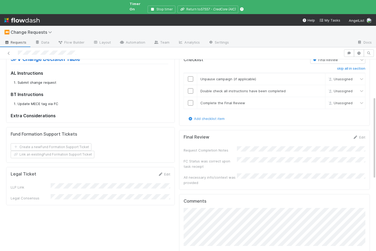
scroll to position [110, 0]
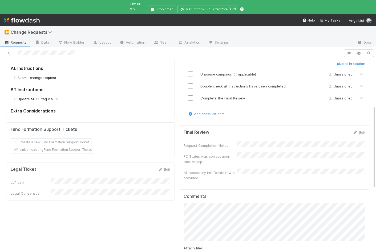
click at [250, 145] on div "Request Completion Notes FC Status was correct upon task receipt All necessary …" at bounding box center [274, 161] width 182 height 39
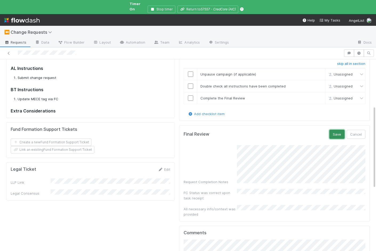
click at [338, 130] on button "Save" at bounding box center [336, 134] width 15 height 9
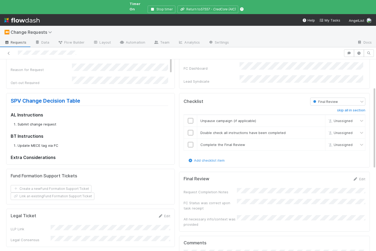
scroll to position [66, 0]
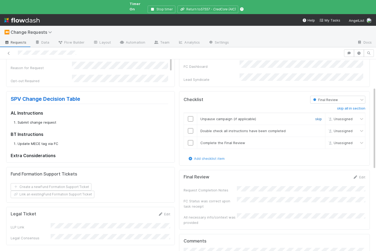
click at [317, 117] on link "skip" at bounding box center [318, 119] width 7 height 4
click at [189, 128] on input "checkbox" at bounding box center [190, 130] width 5 height 5
click at [190, 140] on input "checkbox" at bounding box center [190, 142] width 5 height 5
click at [219, 215] on div "All necessary info/context was provided" at bounding box center [209, 220] width 53 height 11
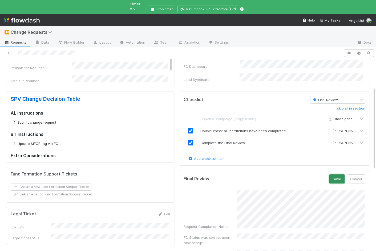
click at [343, 175] on button "Save" at bounding box center [336, 179] width 15 height 9
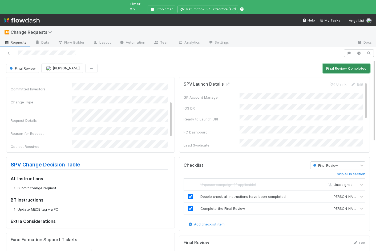
click at [352, 64] on button "Final Review Completed" at bounding box center [345, 68] width 47 height 9
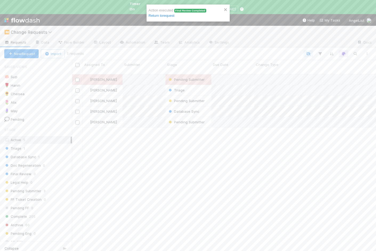
scroll to position [0, 0]
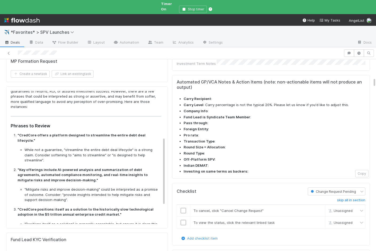
scroll to position [125, 0]
